Goal: Task Accomplishment & Management: Manage account settings

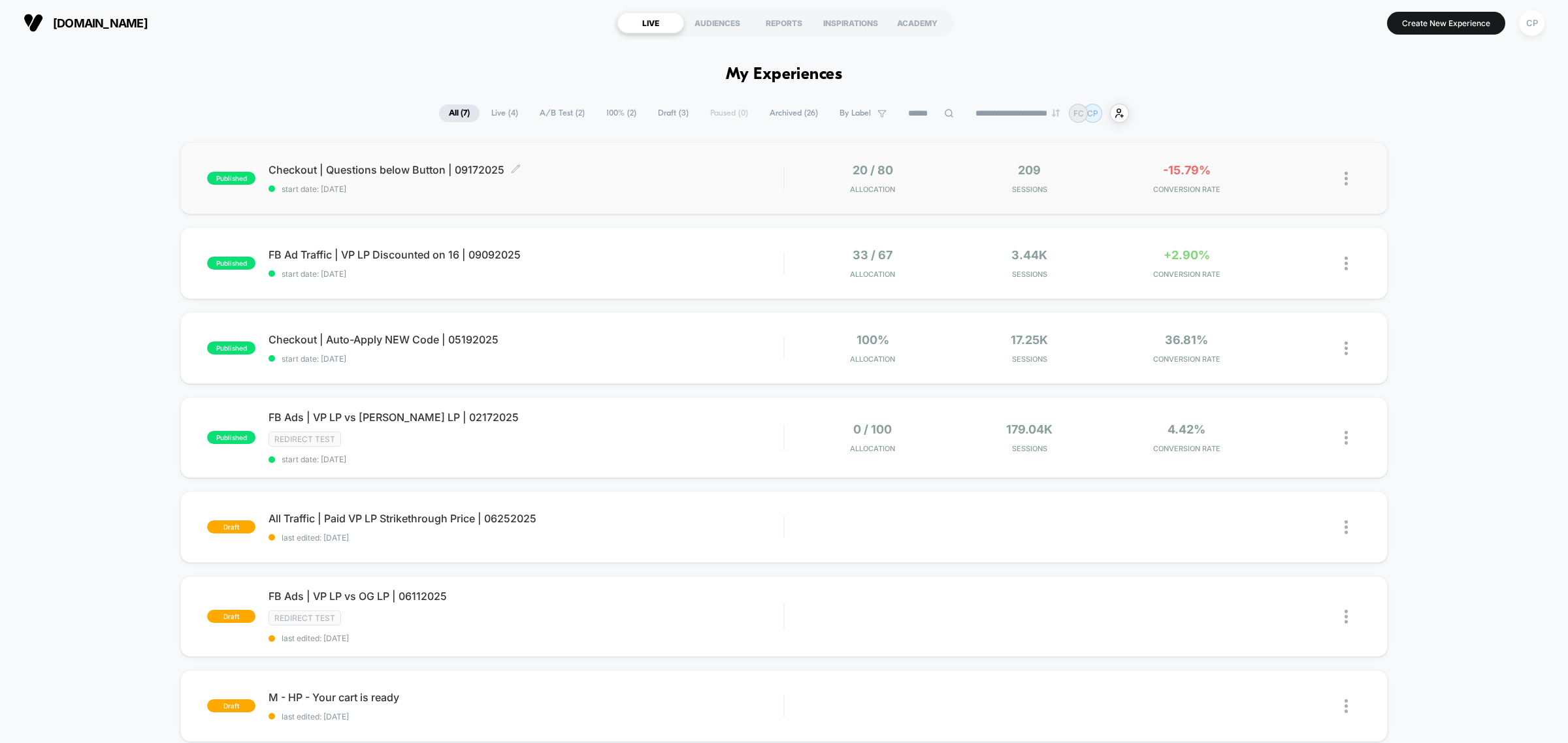
click at [511, 179] on div "Checkout | Questions below Button | 09172025 Click to edit experience details C…" at bounding box center [526, 178] width 515 height 31
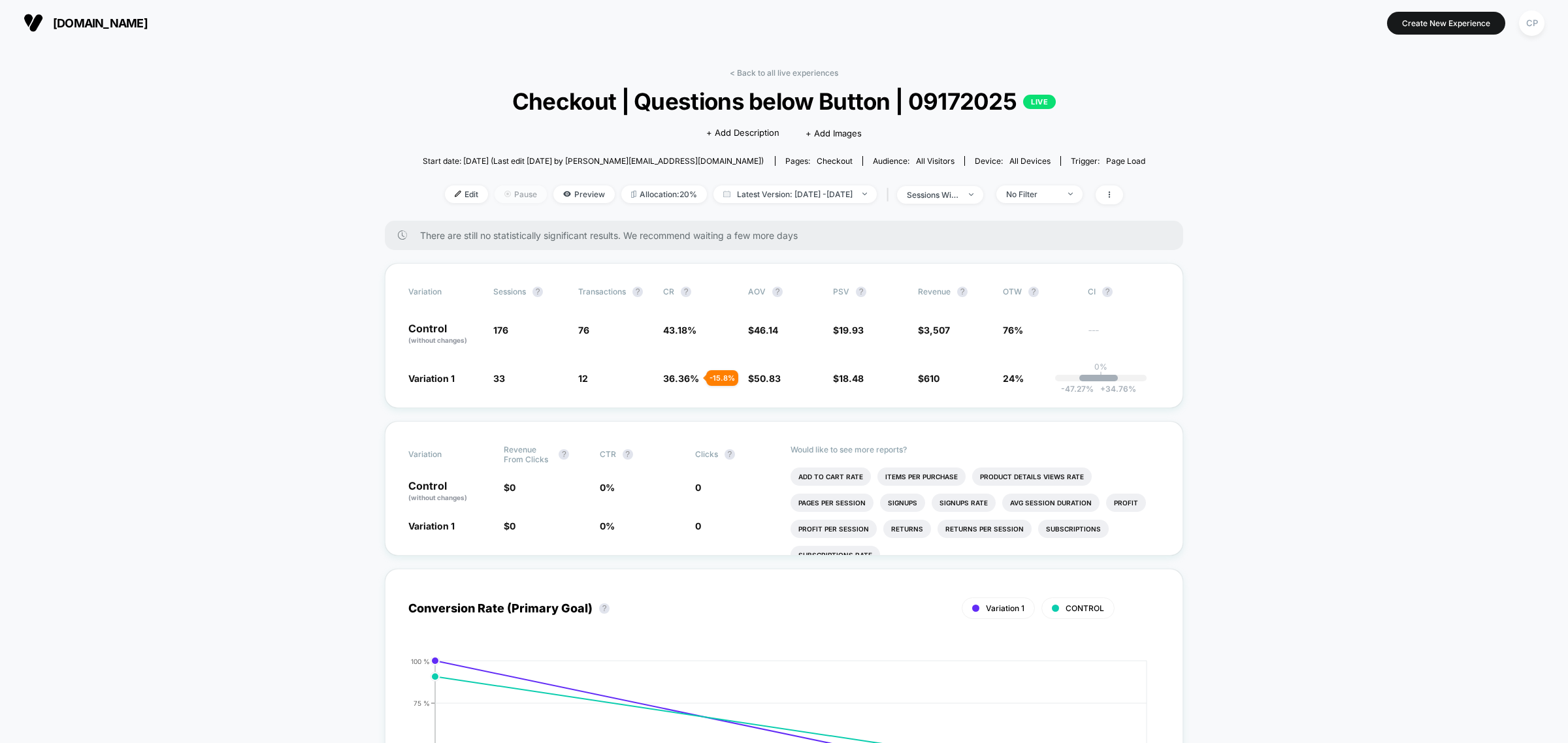
click at [506, 190] on span "Pause" at bounding box center [520, 194] width 52 height 18
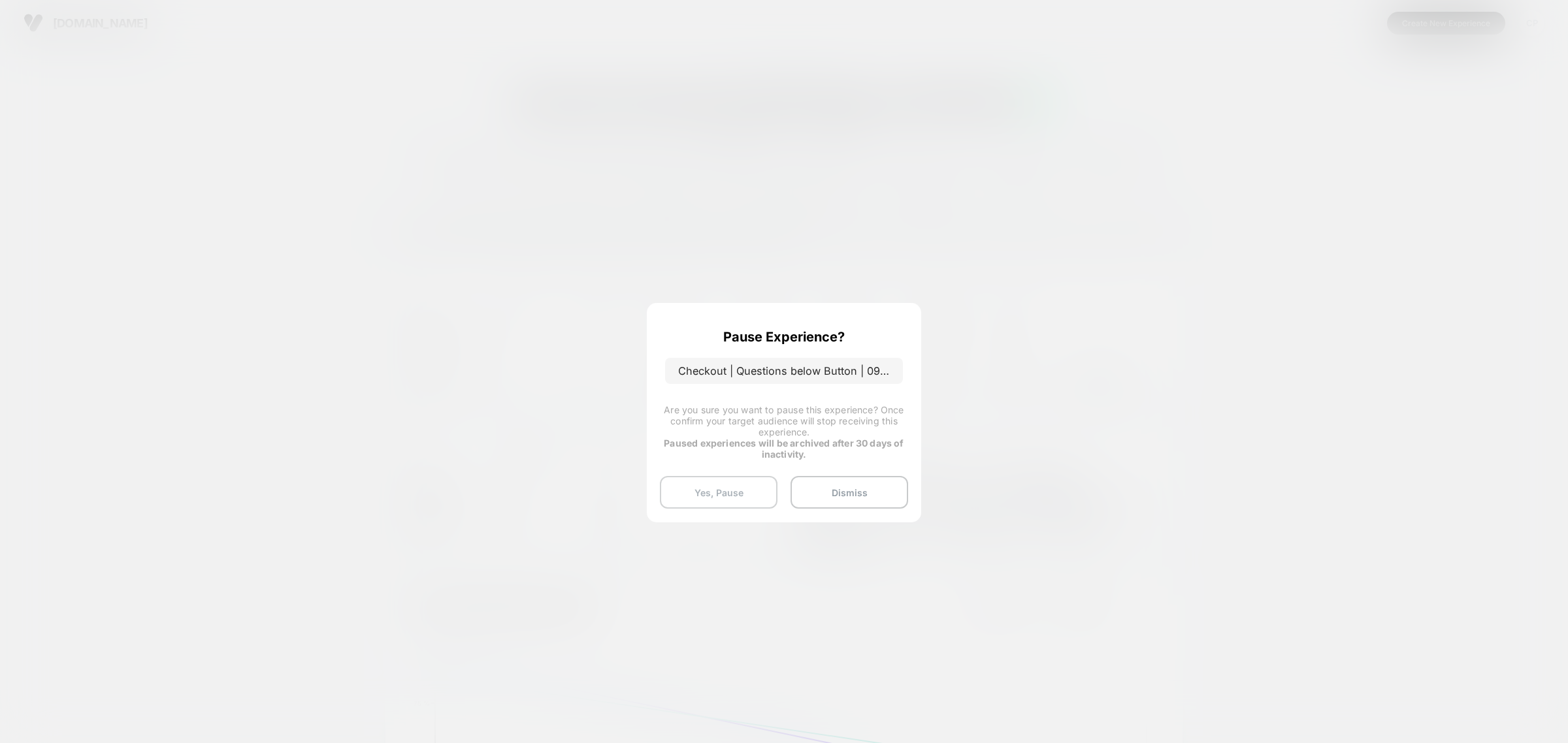
click at [730, 501] on button "Yes, Pause" at bounding box center [718, 493] width 117 height 33
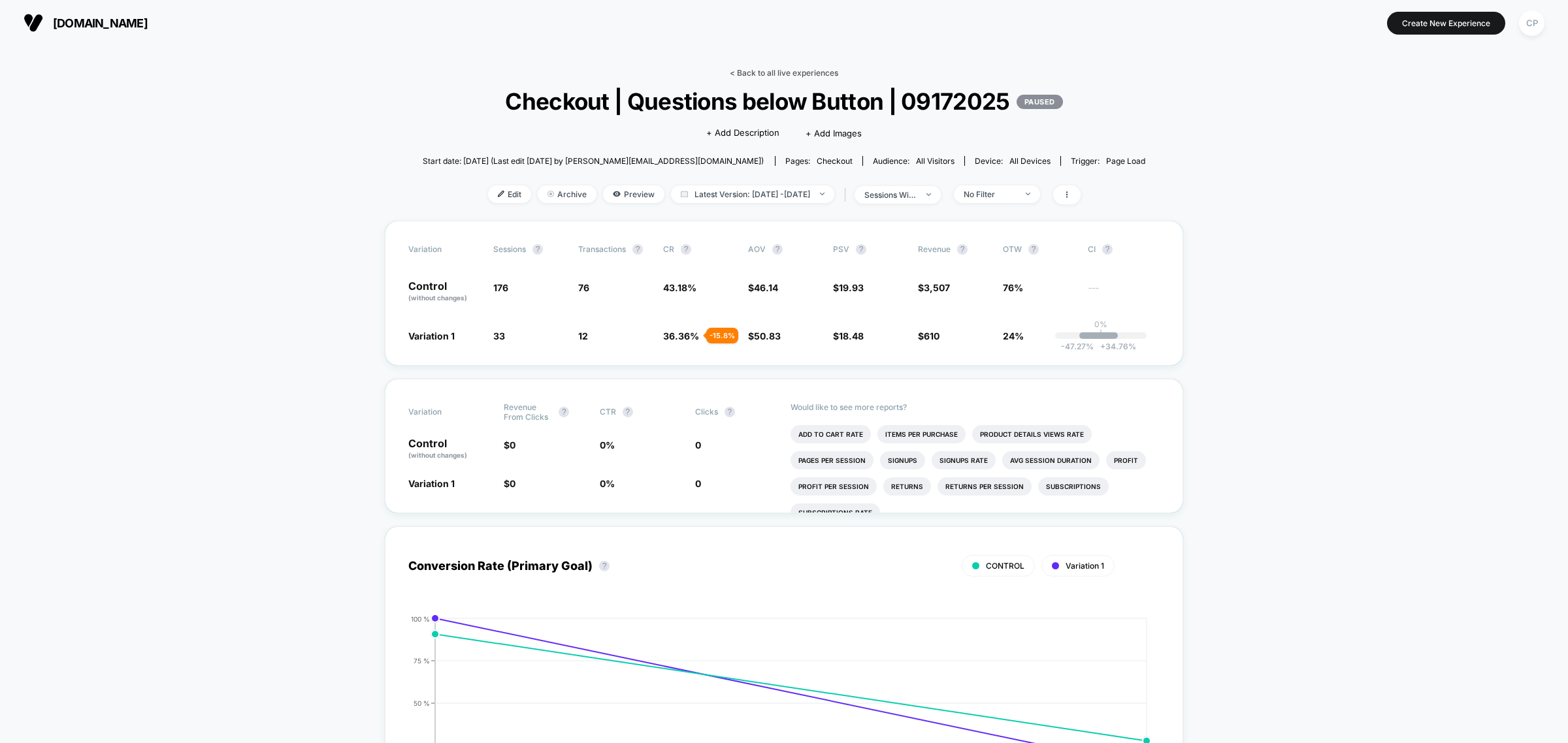
click at [800, 75] on link "< Back to all live experiences" at bounding box center [784, 73] width 109 height 10
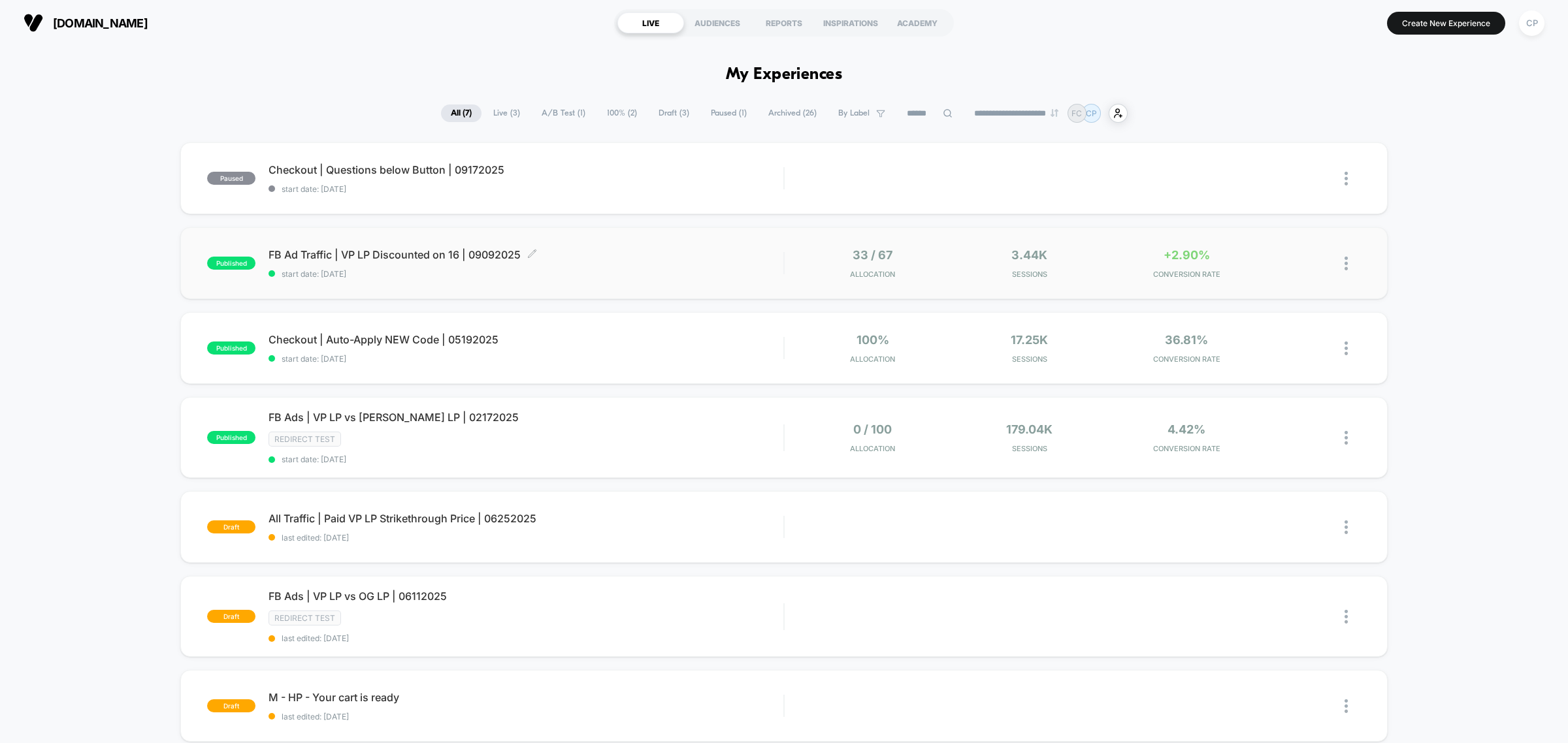
click at [579, 271] on span "start date: [DATE]" at bounding box center [526, 274] width 515 height 10
